Goal: Task Accomplishment & Management: Use online tool/utility

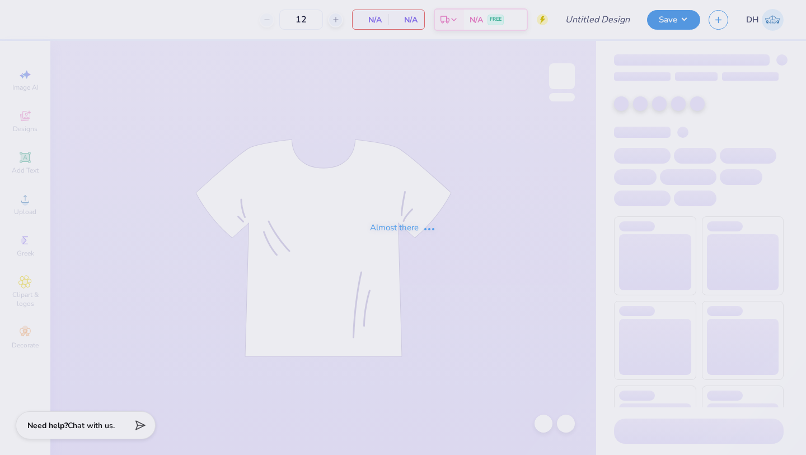
type input "Sigma Chi Love Chisland"
type input "30"
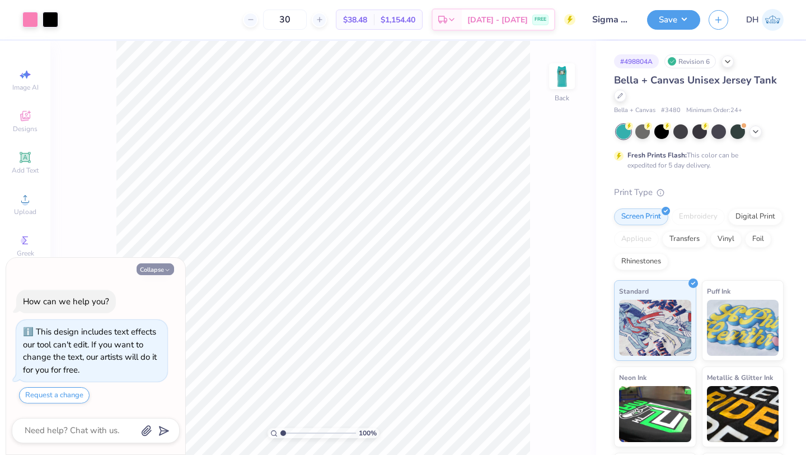
click at [162, 271] on button "Collapse" at bounding box center [156, 269] width 38 height 12
type textarea "x"
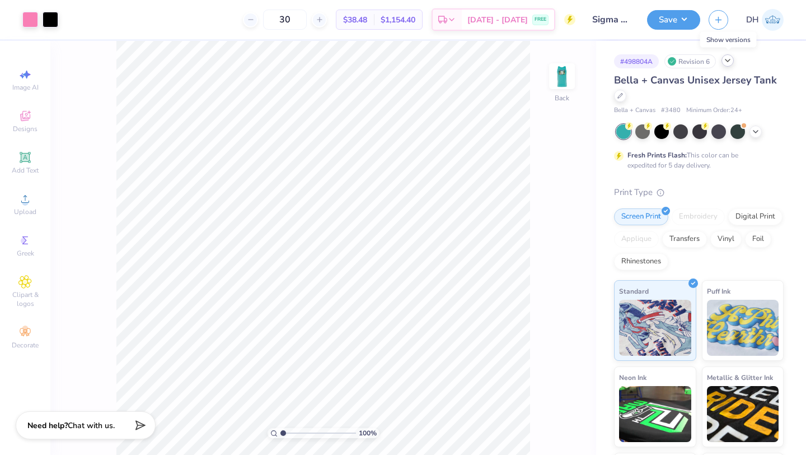
click at [728, 60] on polyline at bounding box center [728, 60] width 4 height 2
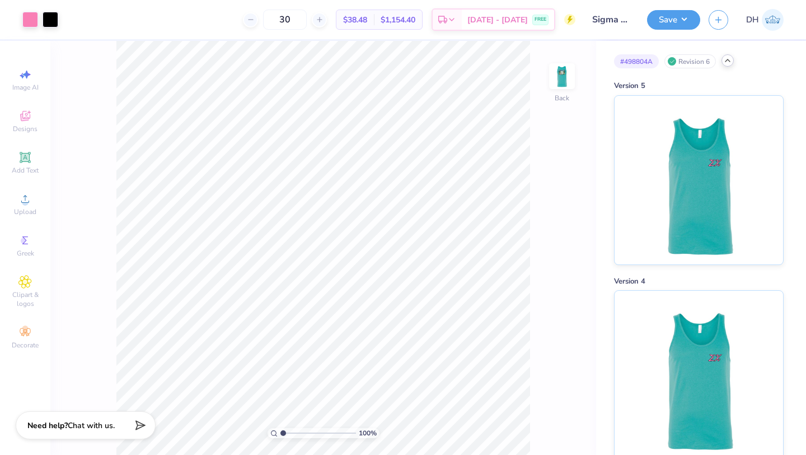
click at [728, 60] on icon at bounding box center [727, 60] width 9 height 9
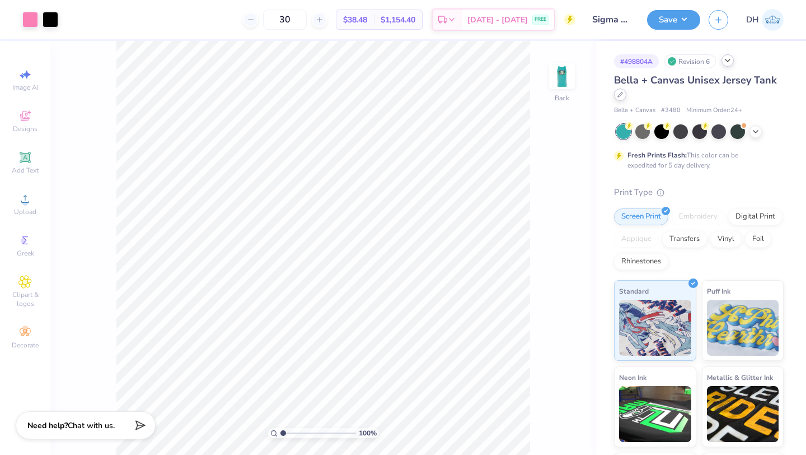
click at [621, 95] on icon at bounding box center [621, 95] width 6 height 6
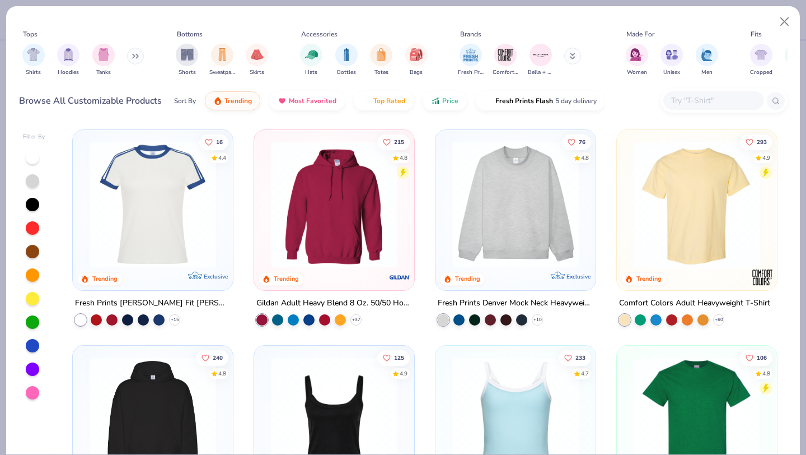
click at [690, 101] on input "text" at bounding box center [713, 100] width 86 height 13
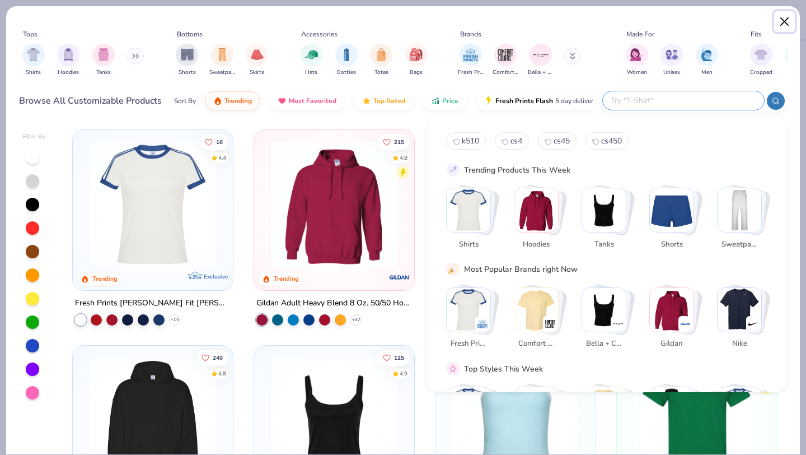
click at [786, 21] on button "Close" at bounding box center [784, 21] width 21 height 21
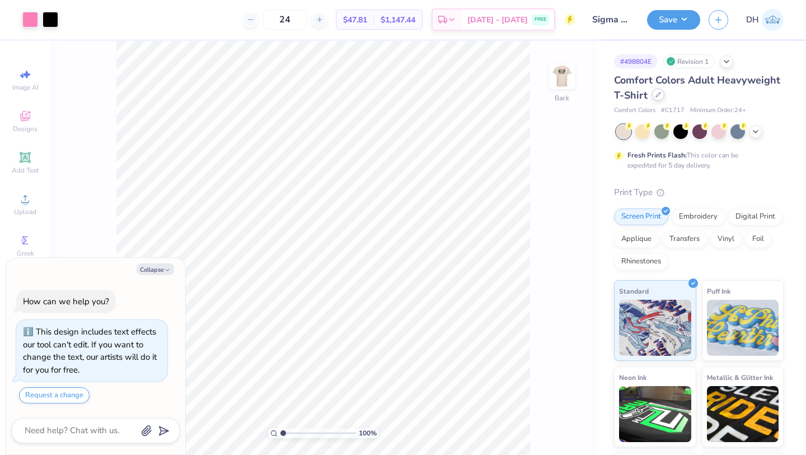
click at [660, 99] on div at bounding box center [658, 94] width 12 height 12
type textarea "x"
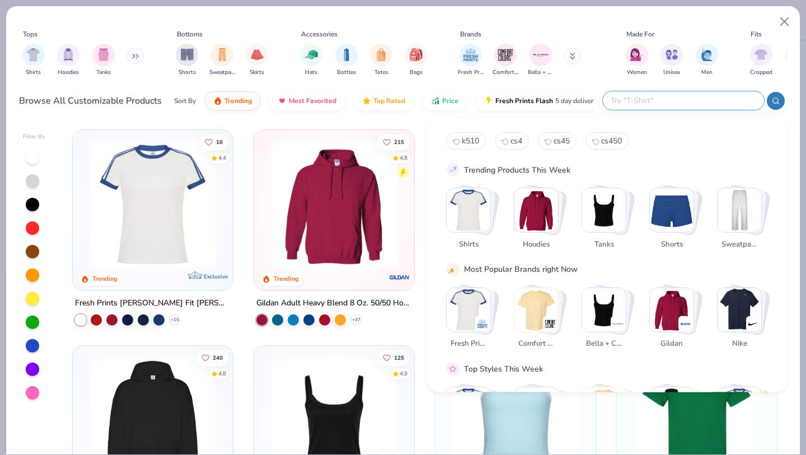
click at [693, 98] on input "text" at bounding box center [683, 100] width 147 height 13
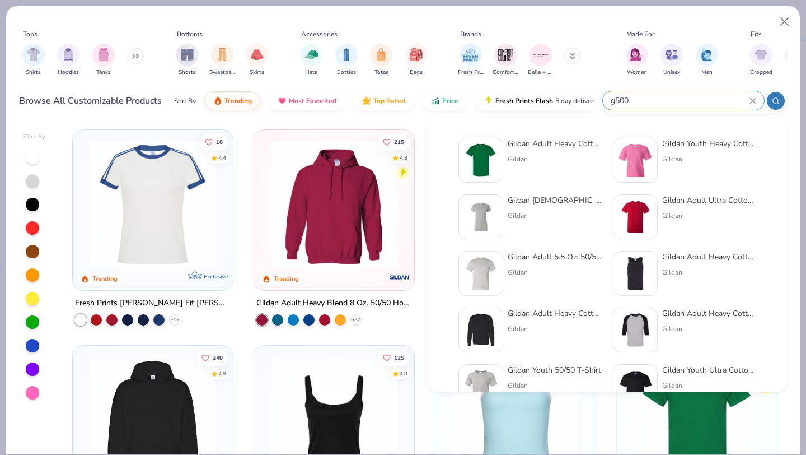
type input "g500"
click at [544, 149] on div "Gildan Adult Heavy Cotton T-Shirt Gildan" at bounding box center [555, 160] width 94 height 45
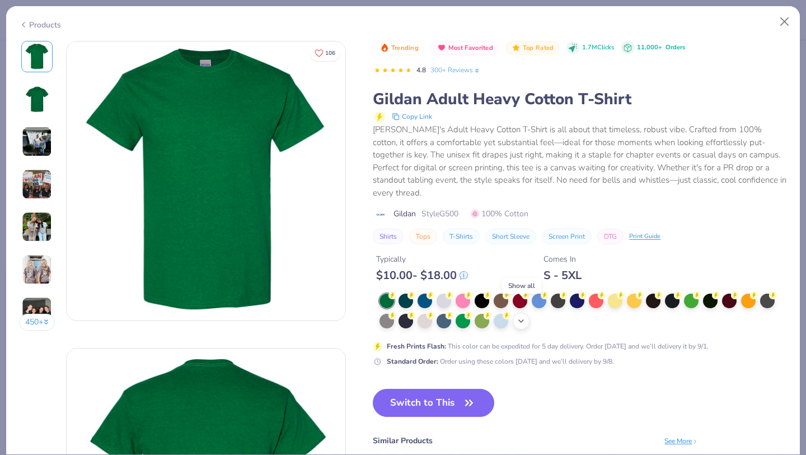
click at [520, 316] on icon at bounding box center [521, 320] width 9 height 9
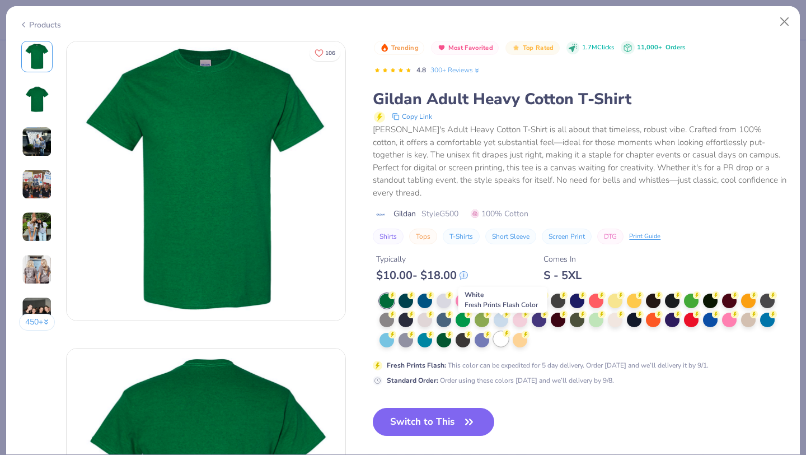
click at [499, 331] on div at bounding box center [501, 338] width 15 height 15
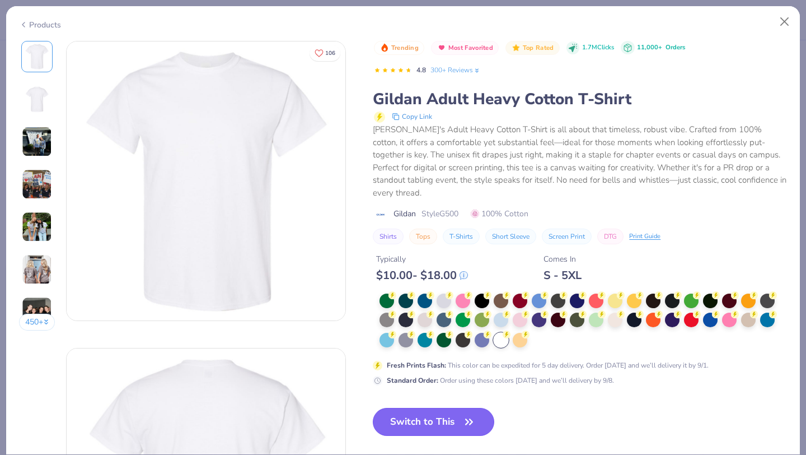
click at [453, 414] on button "Switch to This" at bounding box center [433, 422] width 121 height 28
click at [451, 413] on button "Switch to This" at bounding box center [433, 422] width 121 height 28
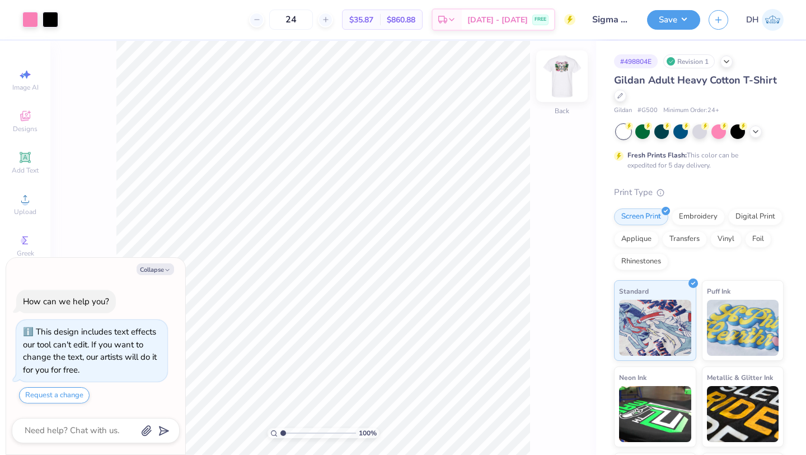
click at [558, 76] on img at bounding box center [562, 76] width 45 height 45
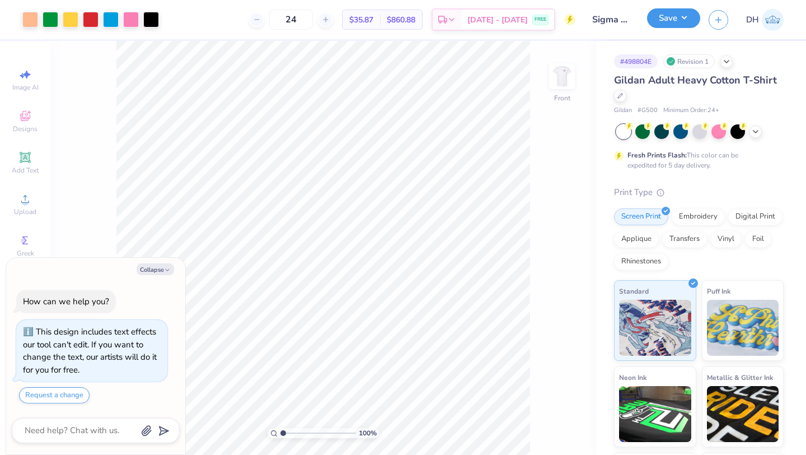
click at [677, 22] on button "Save" at bounding box center [673, 18] width 53 height 20
type textarea "x"
click at [313, 21] on input "24" at bounding box center [291, 20] width 44 height 20
type input "2"
type input "3"
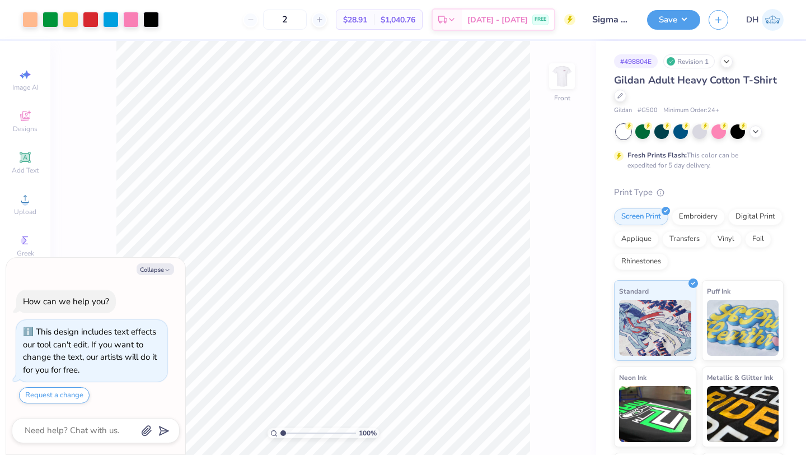
type input "24"
click at [671, 21] on button "Save" at bounding box center [673, 18] width 53 height 20
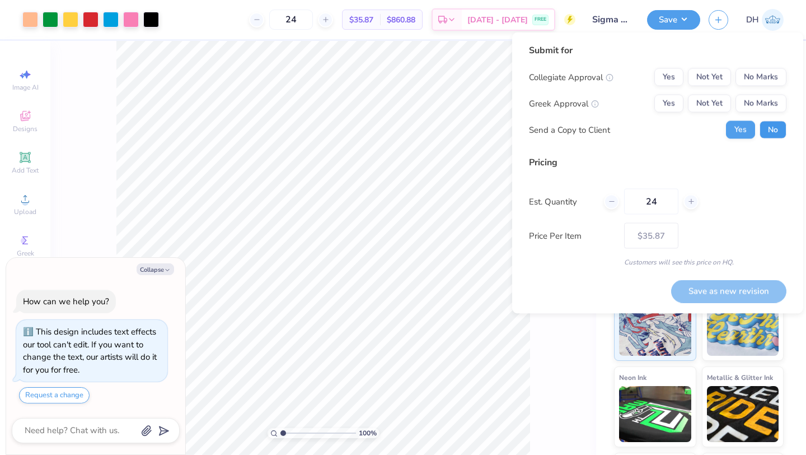
click at [771, 132] on button "No" at bounding box center [773, 130] width 27 height 18
type textarea "x"
click at [668, 102] on button "Yes" at bounding box center [668, 104] width 29 height 18
click at [774, 80] on button "No Marks" at bounding box center [761, 77] width 51 height 18
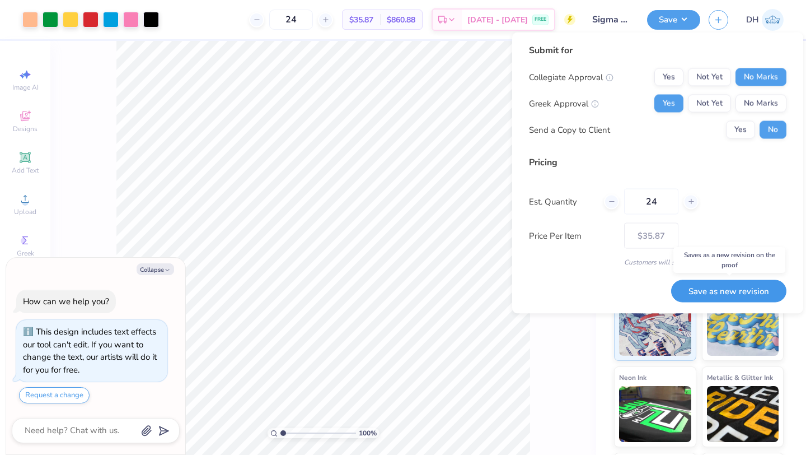
click at [751, 294] on button "Save as new revision" at bounding box center [728, 290] width 115 height 23
type input "$35.87"
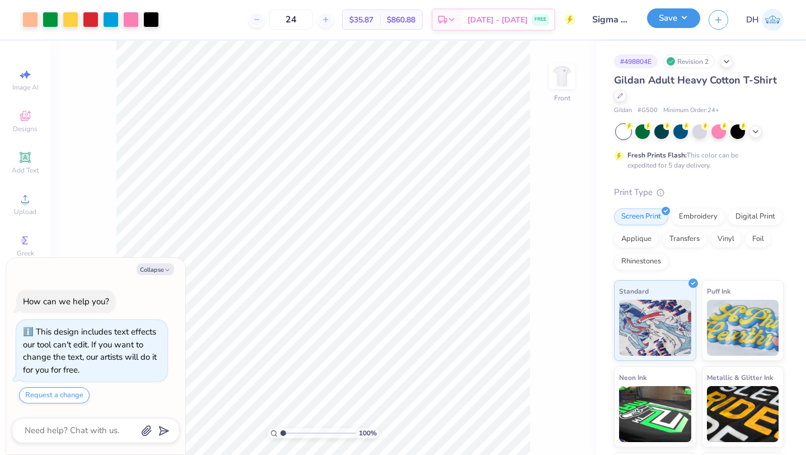
click at [675, 20] on button "Save" at bounding box center [673, 18] width 53 height 20
type textarea "x"
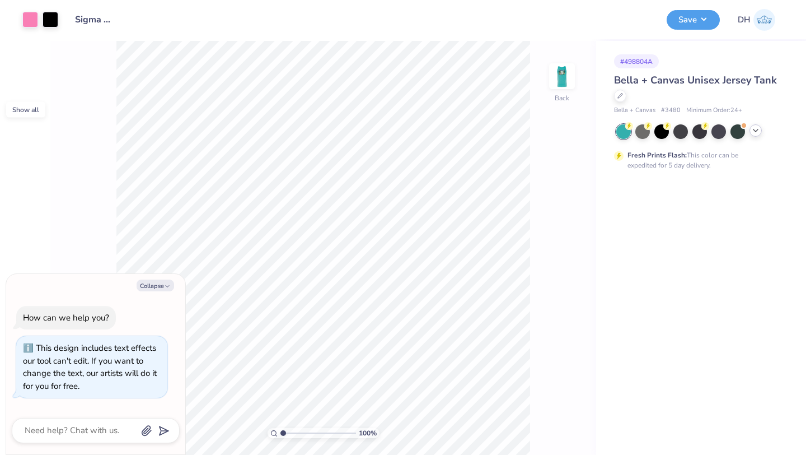
click at [757, 129] on icon at bounding box center [755, 130] width 9 height 9
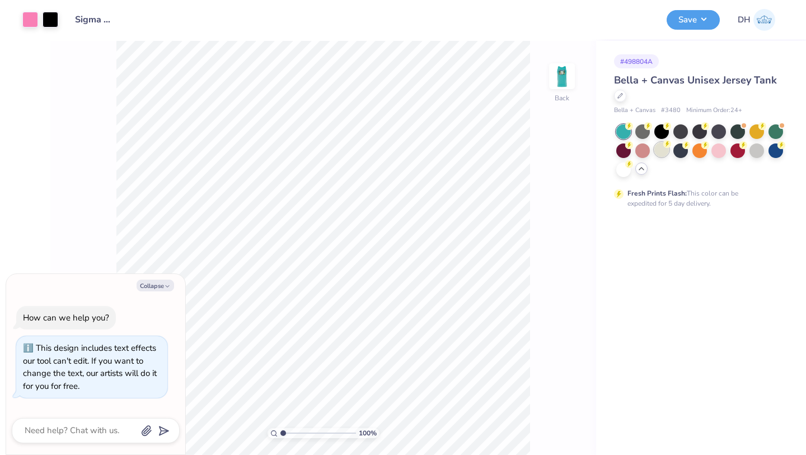
click at [666, 152] on div at bounding box center [661, 149] width 15 height 15
click at [737, 148] on div at bounding box center [738, 149] width 15 height 15
click at [563, 83] on img at bounding box center [562, 76] width 45 height 45
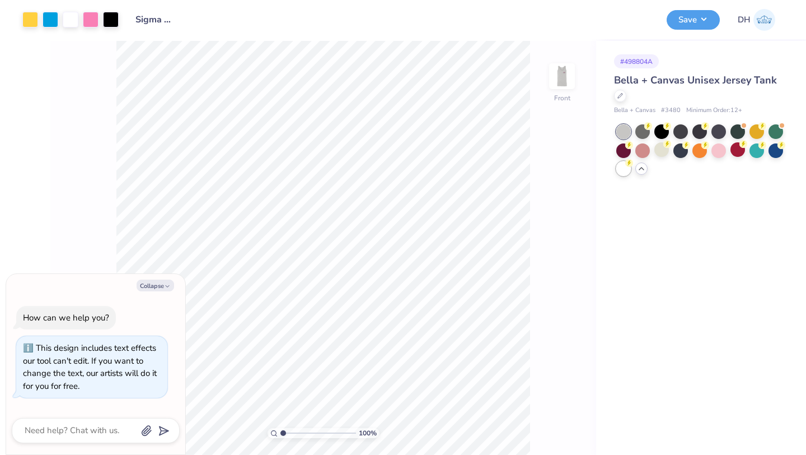
click at [621, 170] on div at bounding box center [623, 168] width 15 height 15
click at [624, 127] on div at bounding box center [623, 131] width 15 height 15
click at [622, 169] on div at bounding box center [623, 168] width 15 height 15
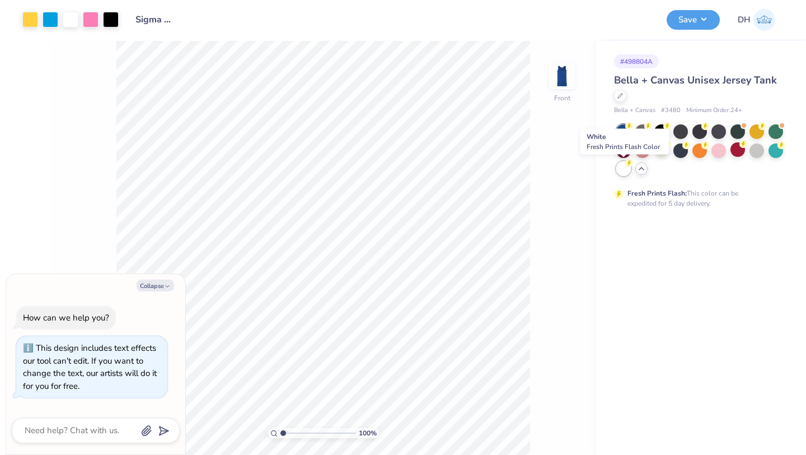
click at [623, 171] on div at bounding box center [623, 168] width 15 height 15
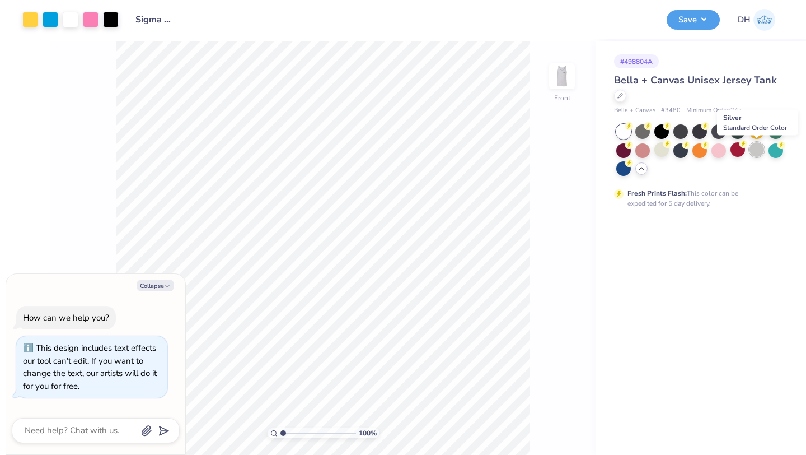
click at [759, 151] on div at bounding box center [757, 149] width 15 height 15
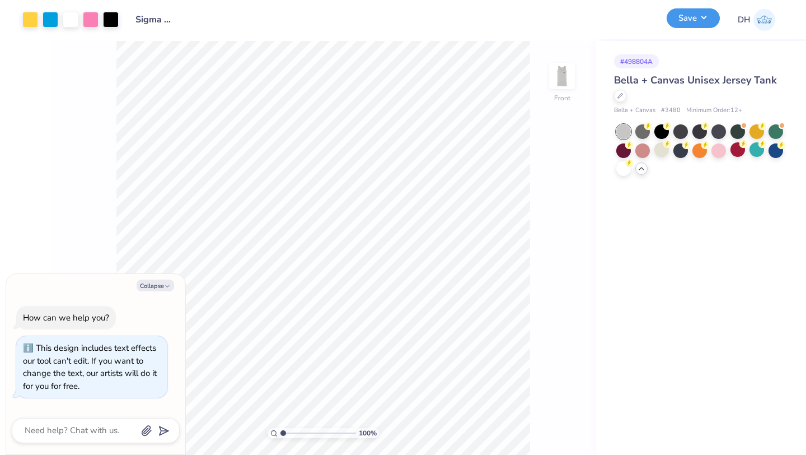
click at [689, 17] on button "Save" at bounding box center [693, 18] width 53 height 20
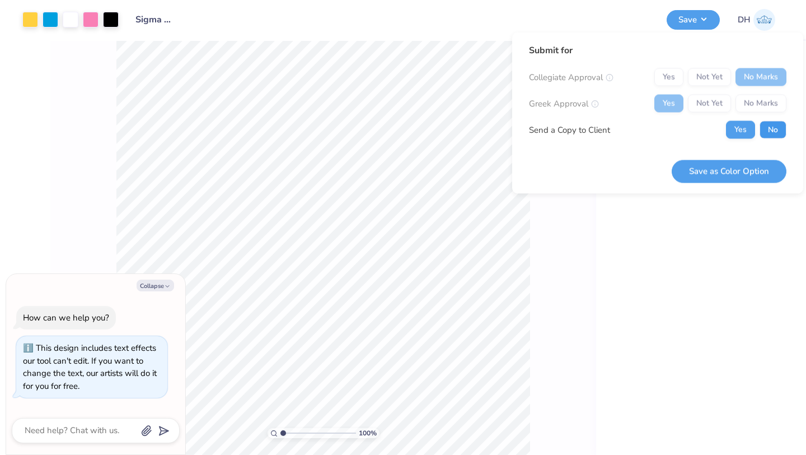
click at [774, 130] on button "No" at bounding box center [773, 130] width 27 height 18
click at [746, 177] on button "Save as Color Option" at bounding box center [729, 171] width 115 height 23
type textarea "x"
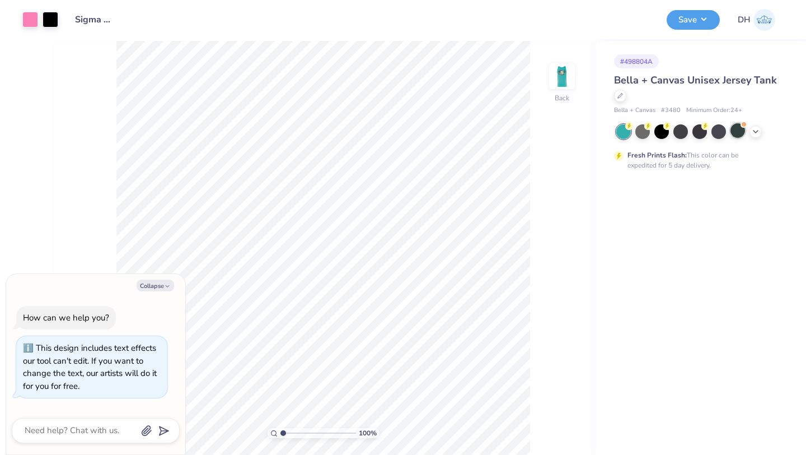
click at [740, 129] on div at bounding box center [738, 130] width 15 height 15
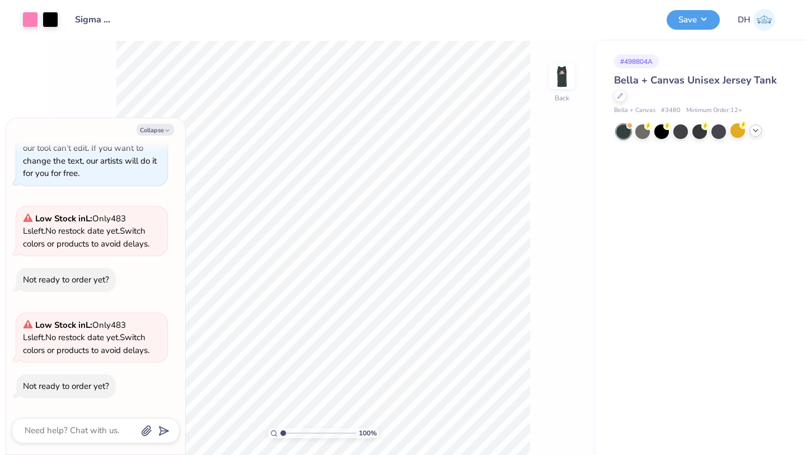
click at [756, 129] on icon at bounding box center [755, 130] width 9 height 9
click at [758, 125] on div at bounding box center [757, 130] width 15 height 15
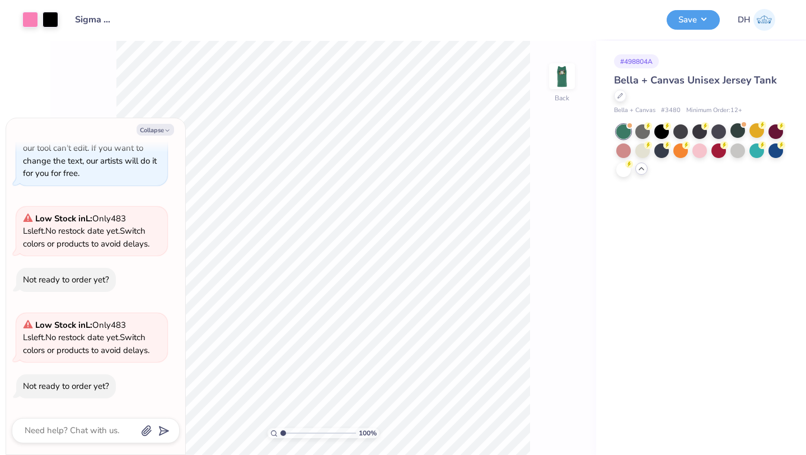
scroll to position [163, 0]
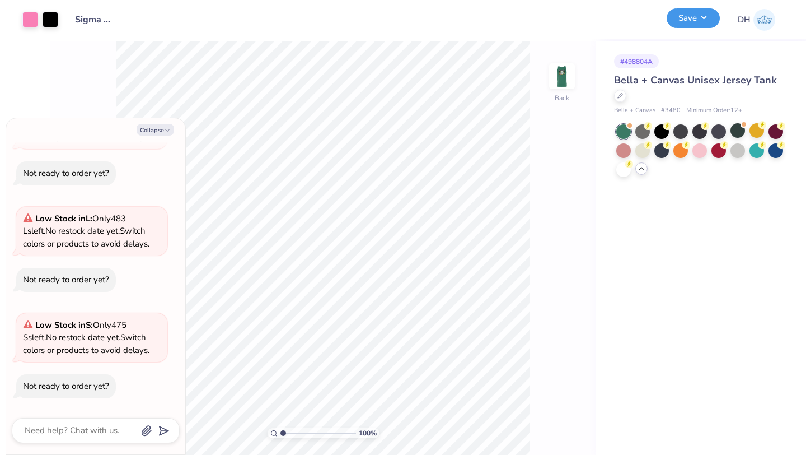
click at [696, 17] on button "Save" at bounding box center [693, 18] width 53 height 20
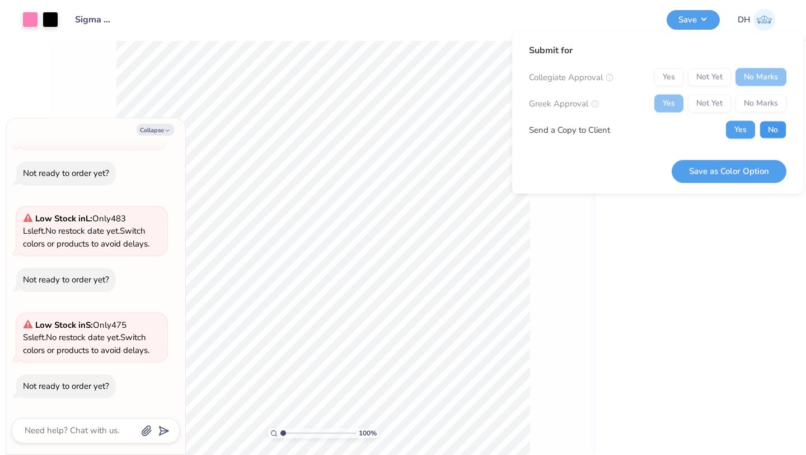
click at [766, 134] on button "No" at bounding box center [773, 130] width 27 height 18
click at [756, 175] on button "Save as Color Option" at bounding box center [729, 171] width 115 height 23
type textarea "x"
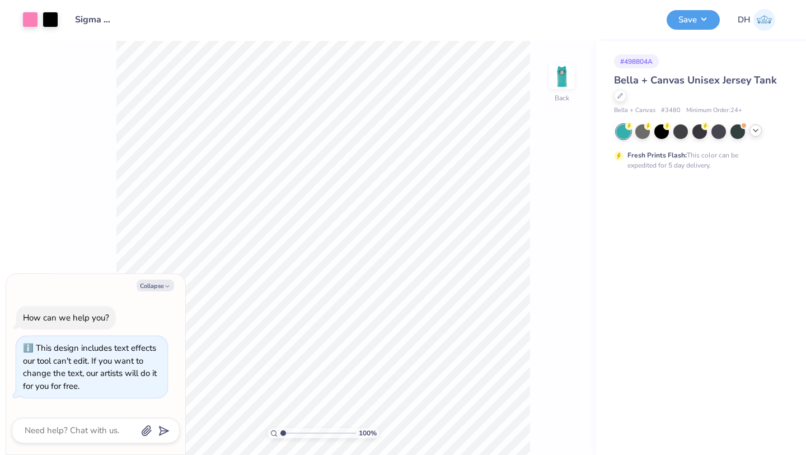
click at [751, 133] on icon at bounding box center [755, 130] width 9 height 9
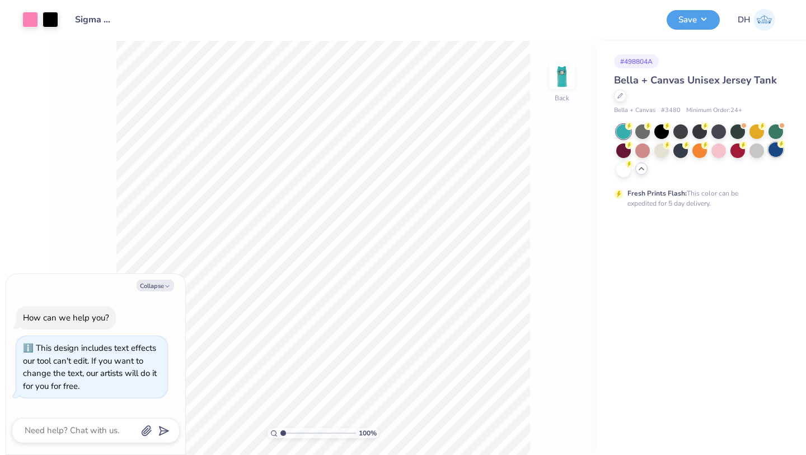
click at [773, 149] on div at bounding box center [776, 149] width 15 height 15
click at [565, 77] on img at bounding box center [562, 76] width 45 height 45
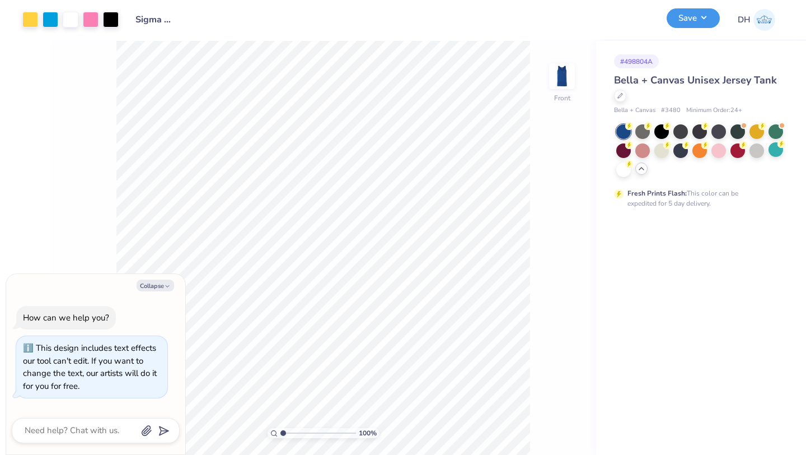
click at [696, 24] on button "Save" at bounding box center [693, 18] width 53 height 20
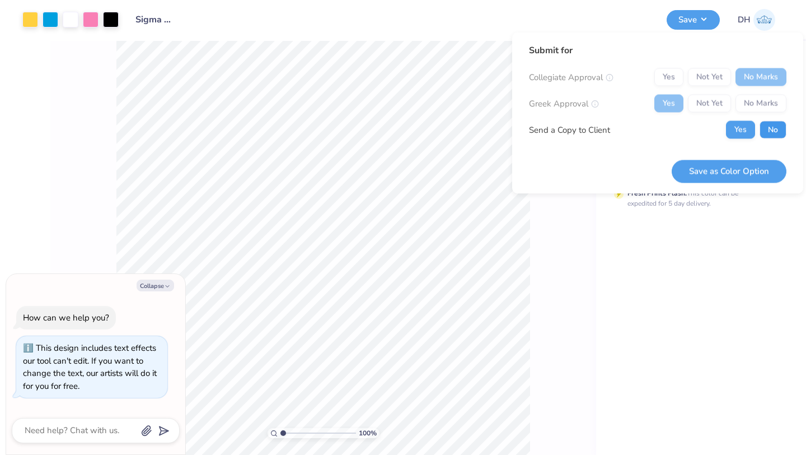
click at [768, 125] on button "No" at bounding box center [773, 130] width 27 height 18
click at [753, 175] on button "Save as Color Option" at bounding box center [729, 171] width 115 height 23
type textarea "x"
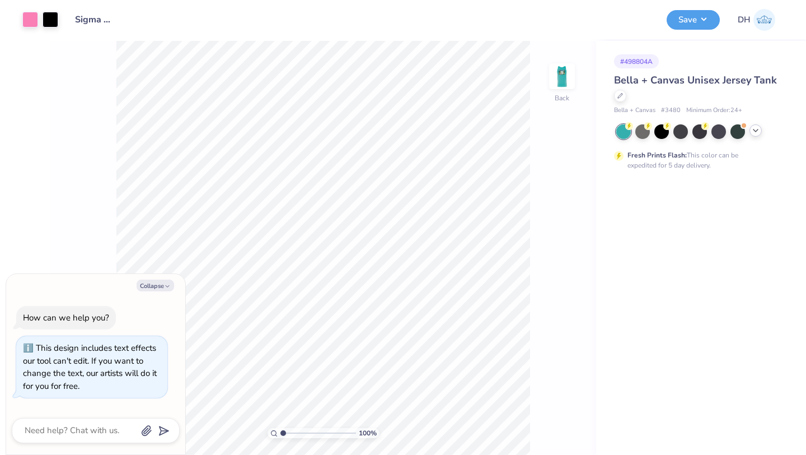
click at [755, 132] on icon at bounding box center [755, 130] width 9 height 9
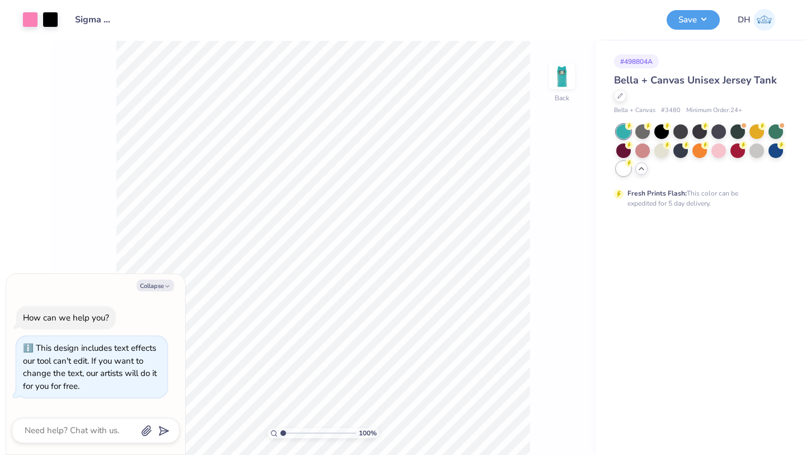
click at [625, 165] on icon at bounding box center [629, 163] width 8 height 8
click at [685, 25] on button "Save" at bounding box center [693, 18] width 53 height 20
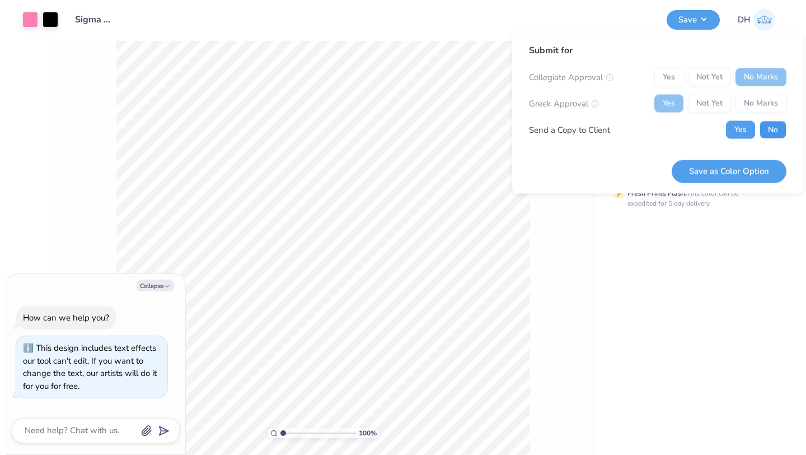
click at [769, 125] on button "No" at bounding box center [773, 130] width 27 height 18
click at [733, 168] on button "Save as Color Option" at bounding box center [729, 171] width 115 height 23
type textarea "x"
